Goal: Task Accomplishment & Management: Complete application form

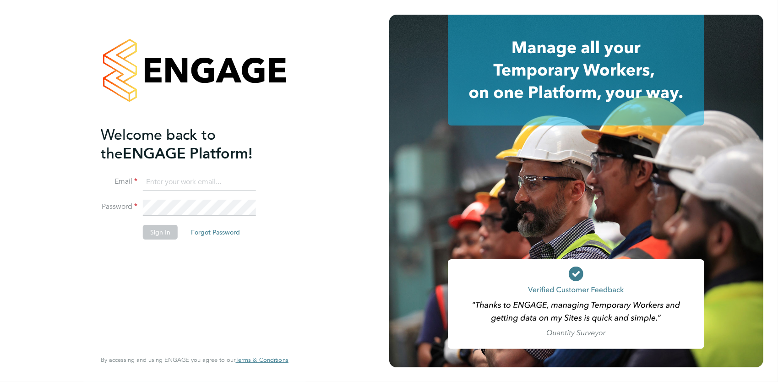
click at [185, 186] on input at bounding box center [199, 182] width 113 height 16
type input "drue@aitsecurity.co.uk"
click at [162, 228] on button "Sign In" at bounding box center [160, 232] width 35 height 15
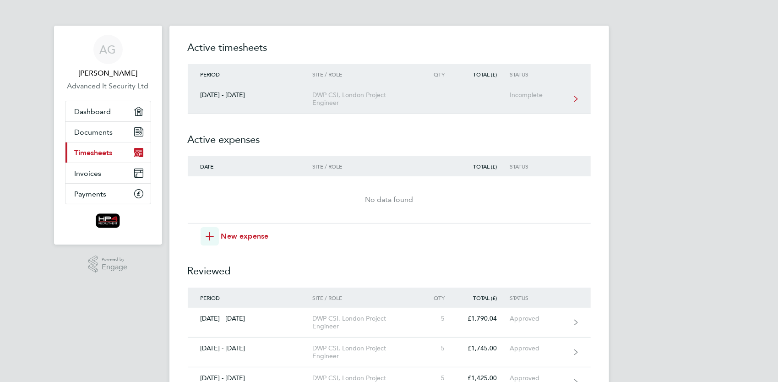
click at [232, 94] on div "[DATE] - [DATE]" at bounding box center [250, 95] width 125 height 8
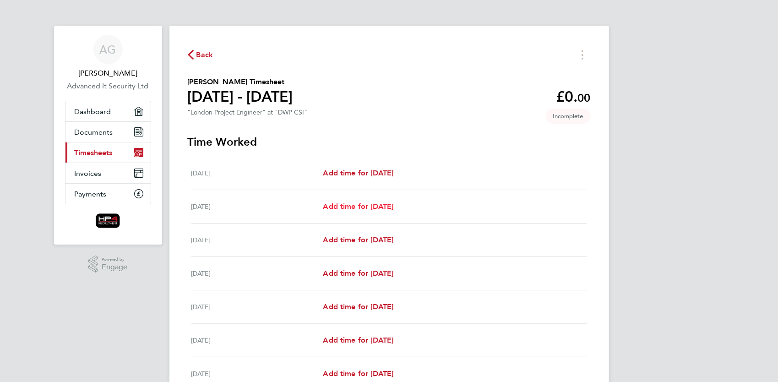
click at [367, 204] on span "Add time for [DATE]" at bounding box center [358, 206] width 71 height 9
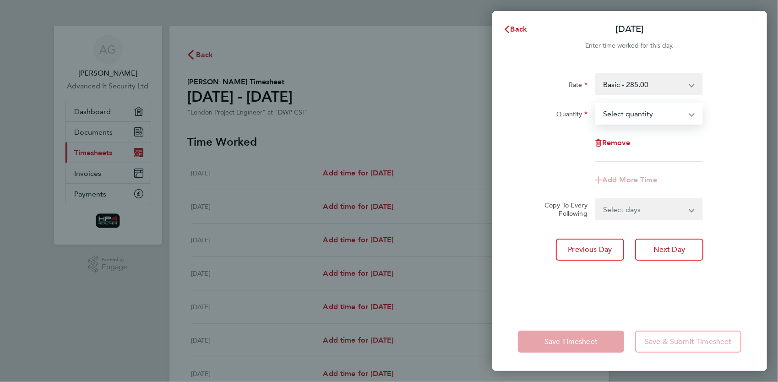
click at [669, 112] on select "Select quantity 0.5 1" at bounding box center [643, 114] width 95 height 20
select select "1"
click at [596, 104] on select "Select quantity 0.5 1" at bounding box center [643, 114] width 95 height 20
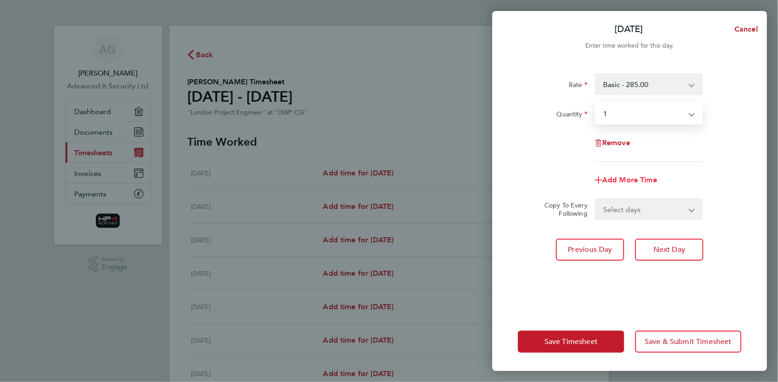
click at [625, 180] on span "Add More Time" at bounding box center [629, 179] width 55 height 9
select select "null"
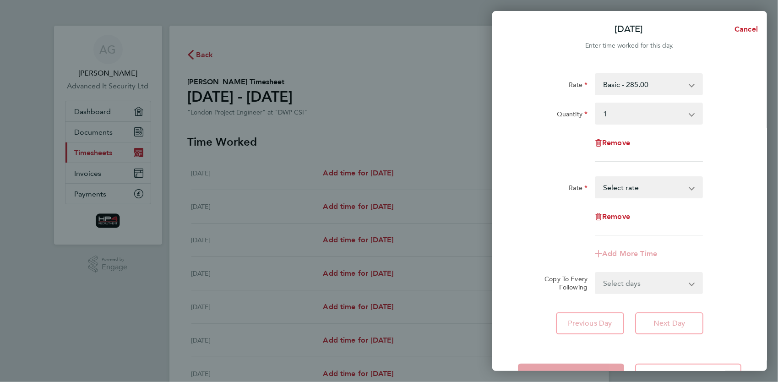
click at [650, 188] on select "Basic Hourly Rate - 35.63 HourlyWE - 42.50 Night Hourly Rate - 46.63 Weekend Ho…" at bounding box center [643, 187] width 95 height 20
select select "30"
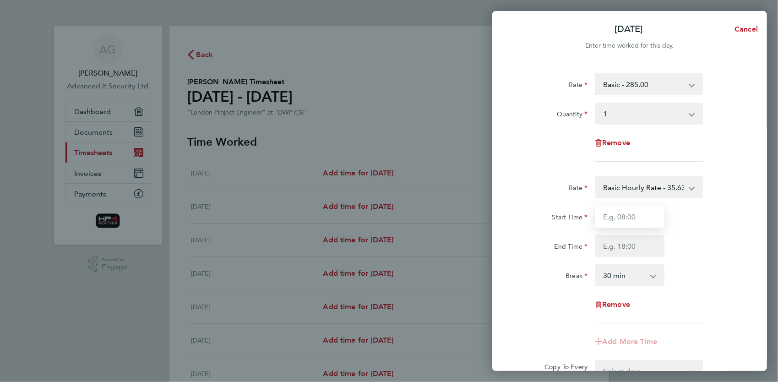
click at [628, 219] on input "Start Time" at bounding box center [630, 217] width 70 height 22
type input "17:00"
click at [626, 243] on input "End Time" at bounding box center [630, 246] width 70 height 22
type input "19:00"
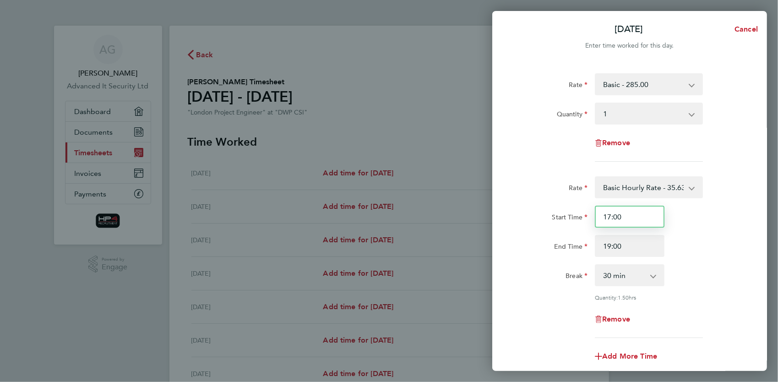
click at [612, 216] on input "17:00" at bounding box center [630, 217] width 70 height 22
type input "16:00"
click at [636, 247] on input "19:00" at bounding box center [630, 246] width 70 height 22
click at [650, 278] on select "0 min 15 min 30 min 45 min 60 min 75 min 90 min" at bounding box center [624, 275] width 57 height 20
select select "0"
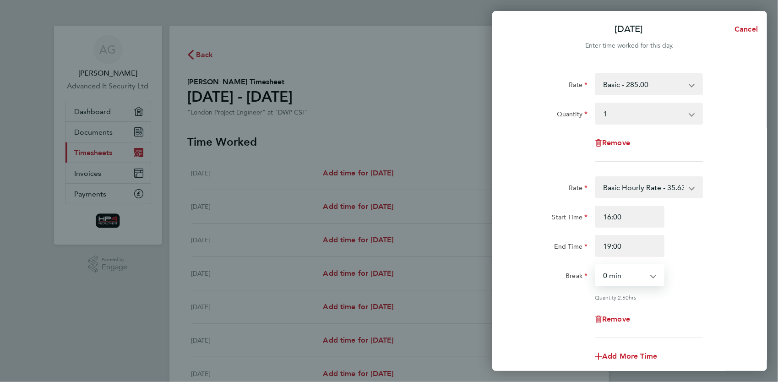
click at [596, 265] on select "0 min 15 min 30 min 45 min 60 min 75 min 90 min" at bounding box center [624, 275] width 57 height 20
click at [740, 222] on div "Start Time 16:00" at bounding box center [629, 217] width 231 height 22
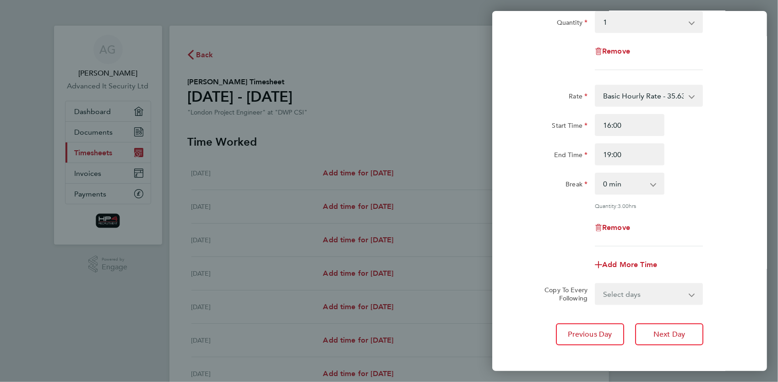
scroll to position [110, 0]
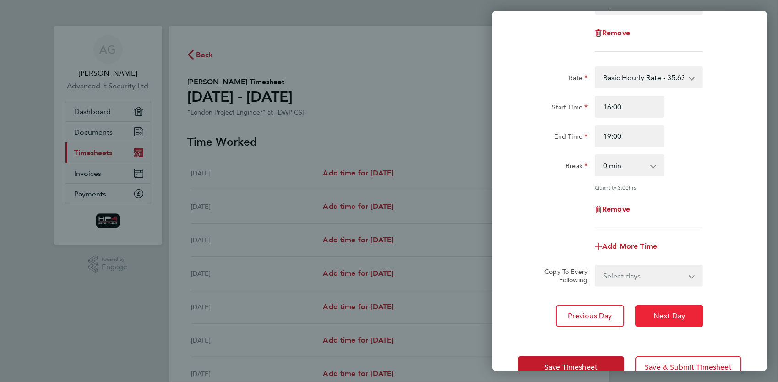
click at [675, 313] on span "Next Day" at bounding box center [670, 315] width 32 height 9
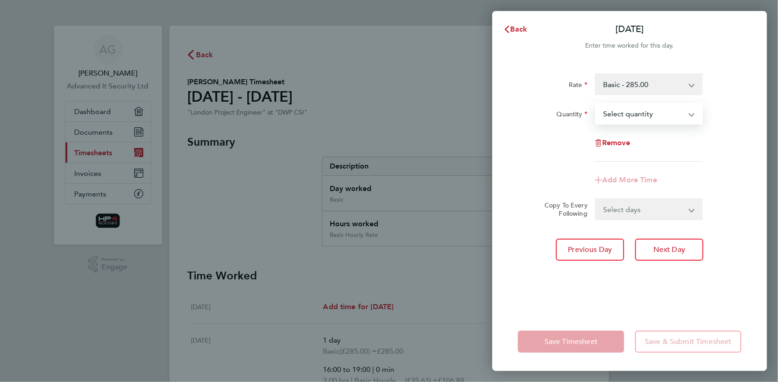
click at [658, 114] on select "Select quantity 0.5 1" at bounding box center [643, 114] width 95 height 20
select select "1"
click at [596, 104] on select "Select quantity 0.5 1" at bounding box center [643, 114] width 95 height 20
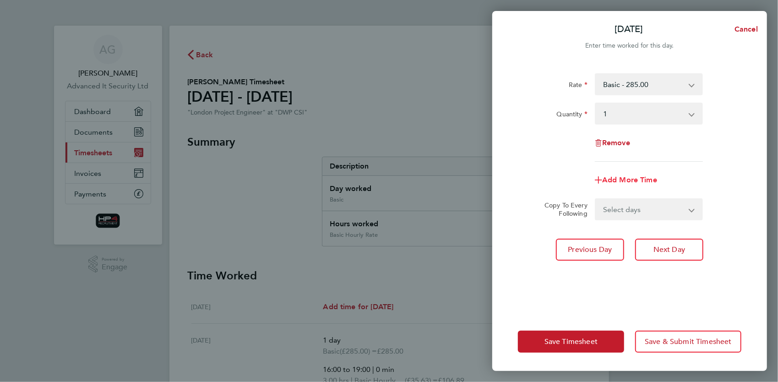
click at [633, 179] on span "Add More Time" at bounding box center [629, 179] width 55 height 9
select select "null"
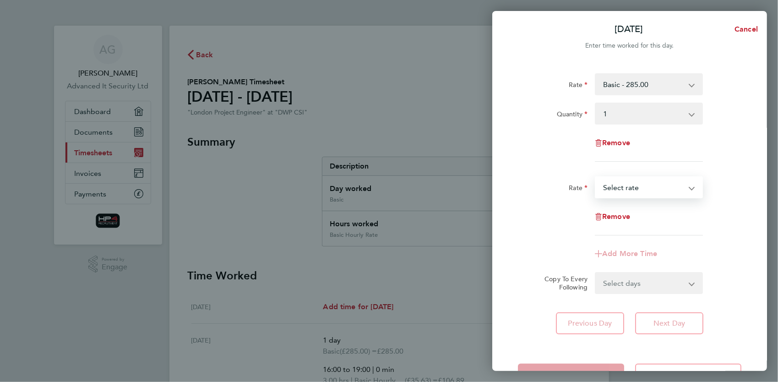
click at [650, 190] on select "Basic Hourly Rate - 35.63 HourlyWE - 42.50 Weekend Hourly Rate - 42.50 Night Ho…" at bounding box center [643, 187] width 95 height 20
select select "30"
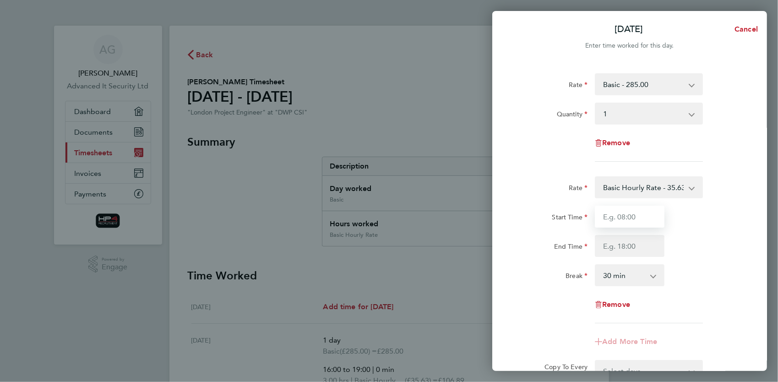
click at [640, 216] on input "Start Time" at bounding box center [630, 217] width 70 height 22
type input "17:00"
click at [640, 247] on input "End Time" at bounding box center [630, 246] width 70 height 22
type input "21:00"
click at [637, 275] on select "0 min 15 min 30 min 45 min 60 min 75 min 90 min" at bounding box center [624, 275] width 57 height 20
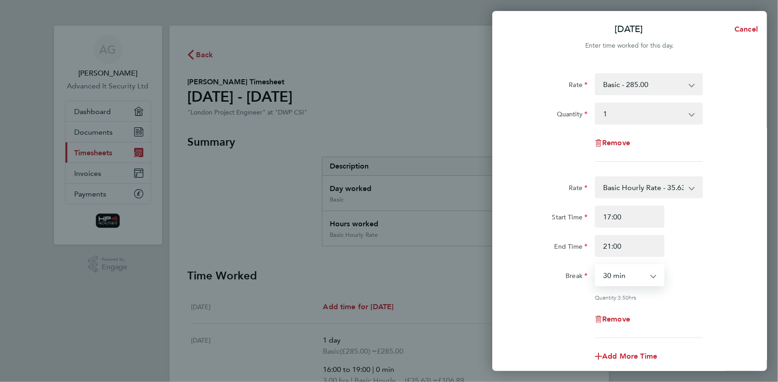
select select "0"
click at [596, 265] on select "0 min 15 min 30 min 45 min 60 min 75 min 90 min" at bounding box center [624, 275] width 57 height 20
click at [715, 306] on div "Rate Basic Hourly Rate - 35.63 HourlyWE - 42.50 Weekend Hourly Rate - 42.50 Nig…" at bounding box center [630, 257] width 224 height 162
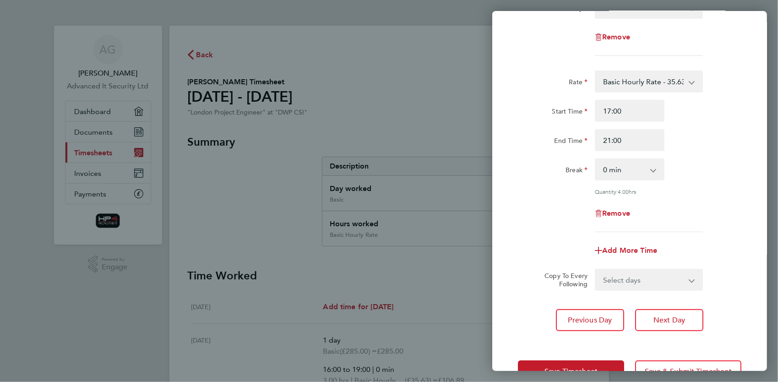
scroll to position [110, 0]
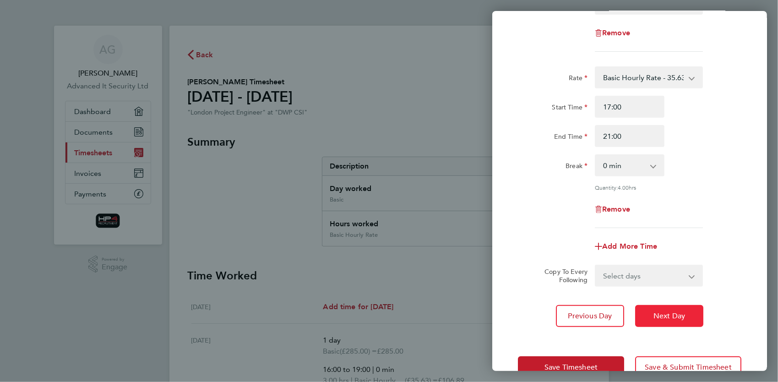
click at [686, 311] on button "Next Day" at bounding box center [669, 316] width 68 height 22
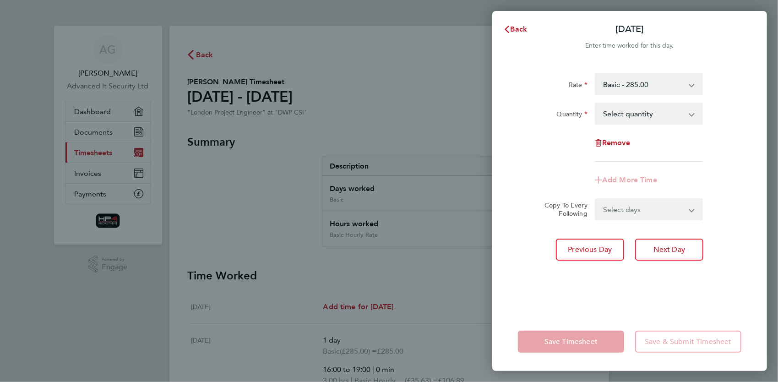
click at [669, 114] on select "Select quantity 0.5 1" at bounding box center [643, 114] width 95 height 20
select select "1"
click at [596, 104] on select "Select quantity 0.5 1" at bounding box center [643, 114] width 95 height 20
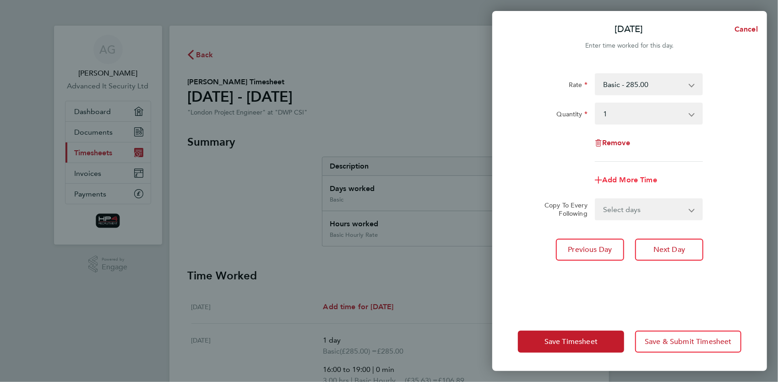
click at [642, 180] on span "Add More Time" at bounding box center [629, 179] width 55 height 9
select select "null"
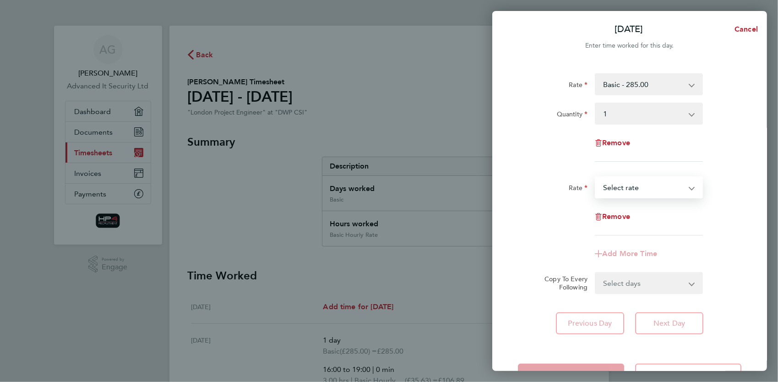
click at [636, 192] on select "Basic Hourly Rate - 35.63 HourlyWE - 42.50 Weekend Hourly Rate - 42.50 Night Ho…" at bounding box center [643, 187] width 95 height 20
select select "30"
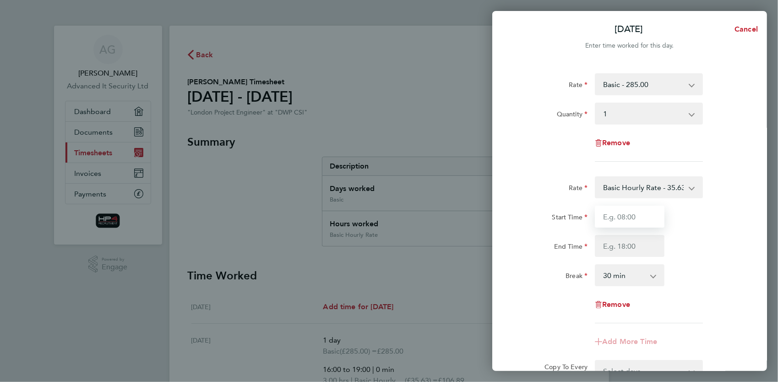
click at [631, 221] on input "Start Time" at bounding box center [630, 217] width 70 height 22
type input "16:00"
type input "19:00"
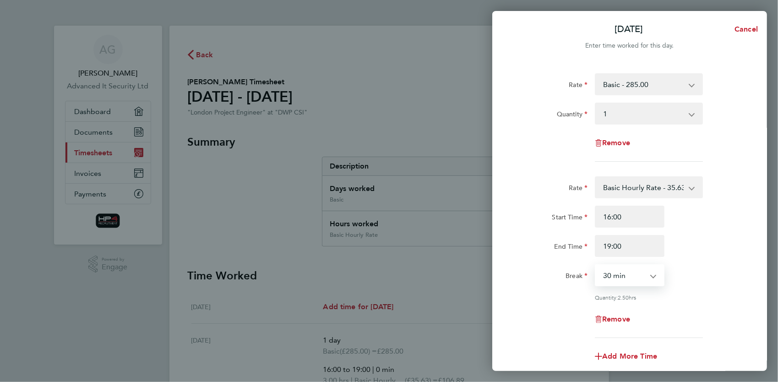
click at [644, 277] on select "0 min 15 min 30 min 45 min 60 min 75 min 90 min" at bounding box center [624, 275] width 57 height 20
select select "0"
click at [596, 265] on select "0 min 15 min 30 min 45 min 60 min 75 min 90 min" at bounding box center [624, 275] width 57 height 20
click at [723, 321] on div "Remove" at bounding box center [629, 319] width 231 height 22
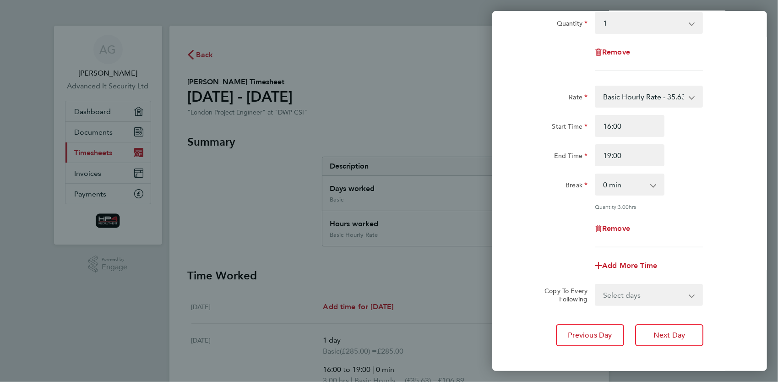
scroll to position [92, 0]
click at [689, 329] on button "Next Day" at bounding box center [669, 334] width 68 height 22
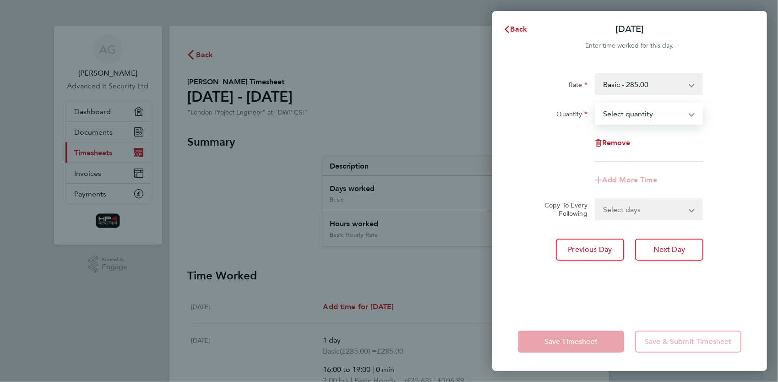
click at [642, 116] on select "Select quantity 0.5 1" at bounding box center [643, 114] width 95 height 20
select select "1"
click at [596, 104] on select "Select quantity 0.5 1" at bounding box center [643, 114] width 95 height 20
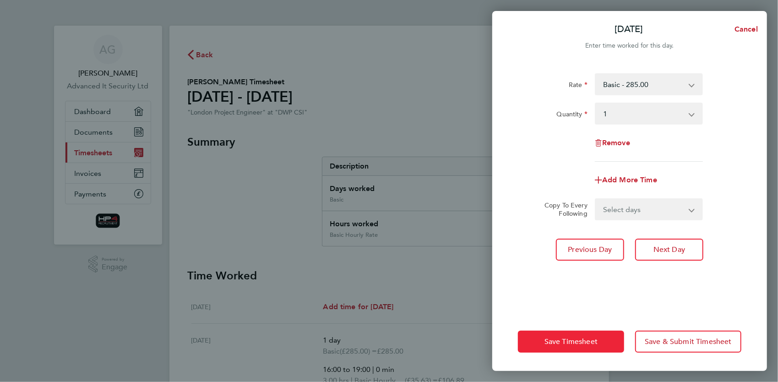
click at [566, 338] on span "Save Timesheet" at bounding box center [571, 341] width 53 height 9
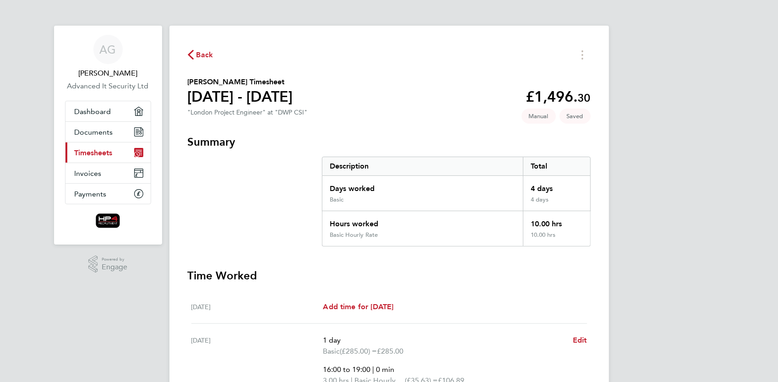
click at [642, 266] on div "AG [PERSON_NAME] Advanced It Security Ltd Applications: Dashboard Documents Cur…" at bounding box center [389, 368] width 778 height 737
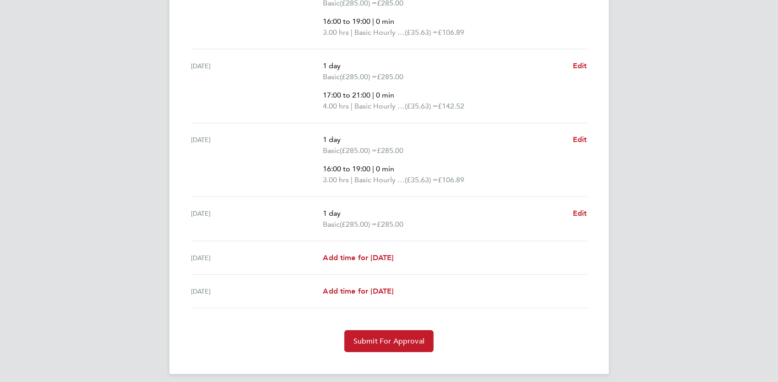
scroll to position [354, 0]
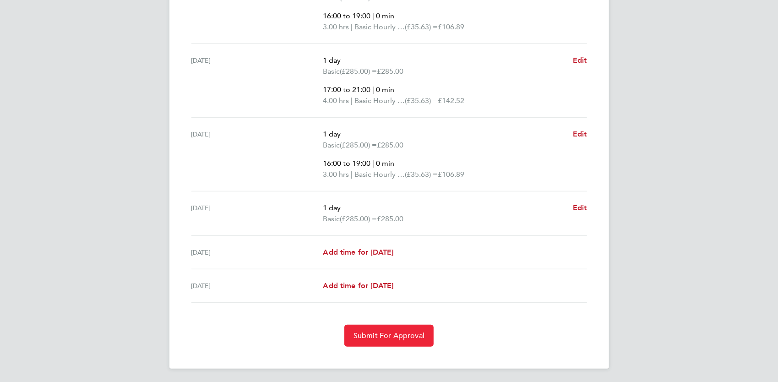
click at [393, 338] on span "Submit For Approval" at bounding box center [389, 335] width 71 height 9
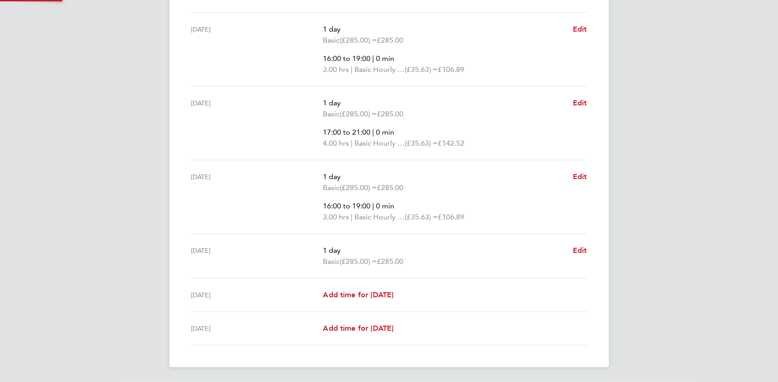
scroll to position [310, 0]
